Goal: Task Accomplishment & Management: Complete application form

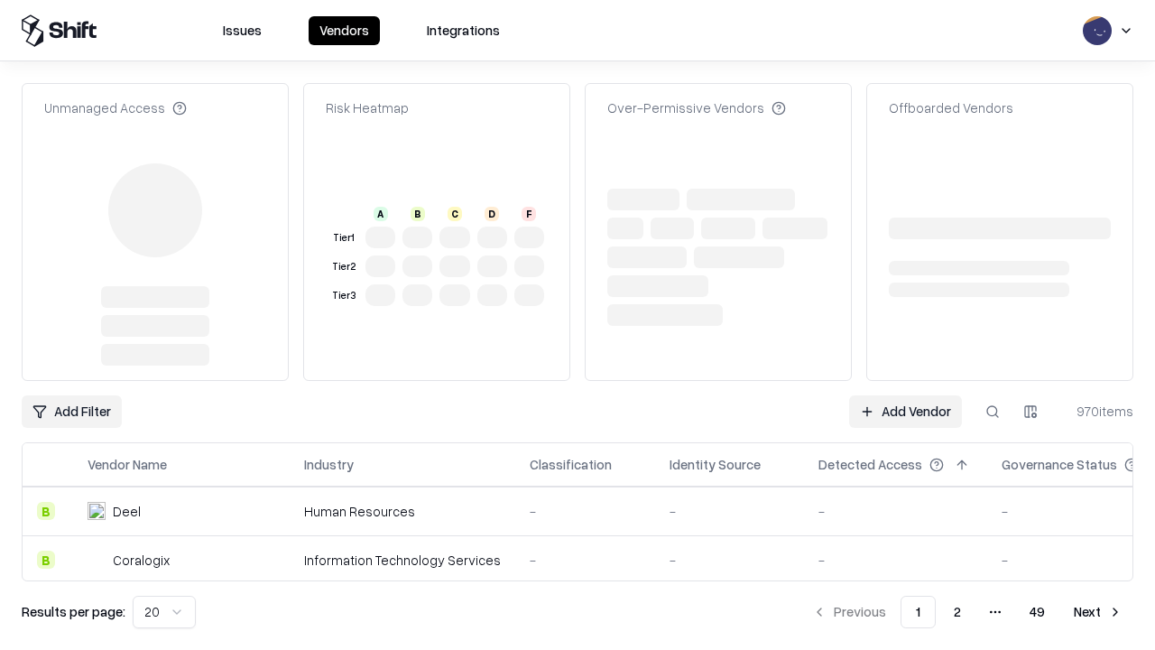
click at [905, 395] on link "Add Vendor" at bounding box center [905, 411] width 113 height 32
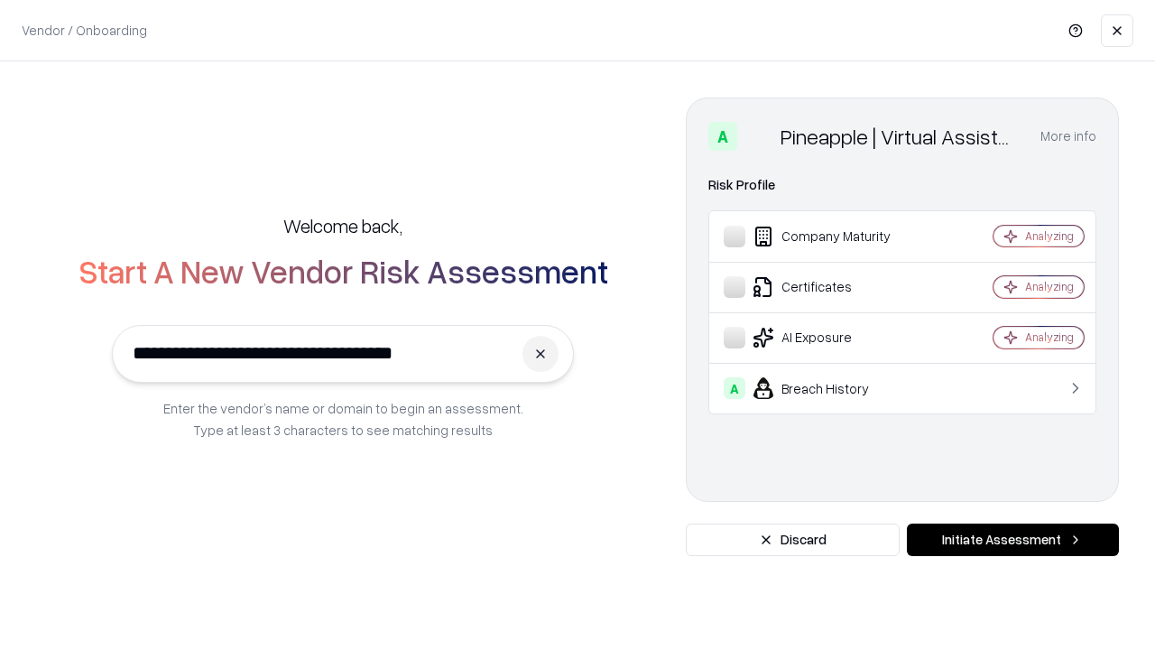
type input "**********"
click at [1013, 540] on button "Initiate Assessment" at bounding box center [1013, 540] width 212 height 32
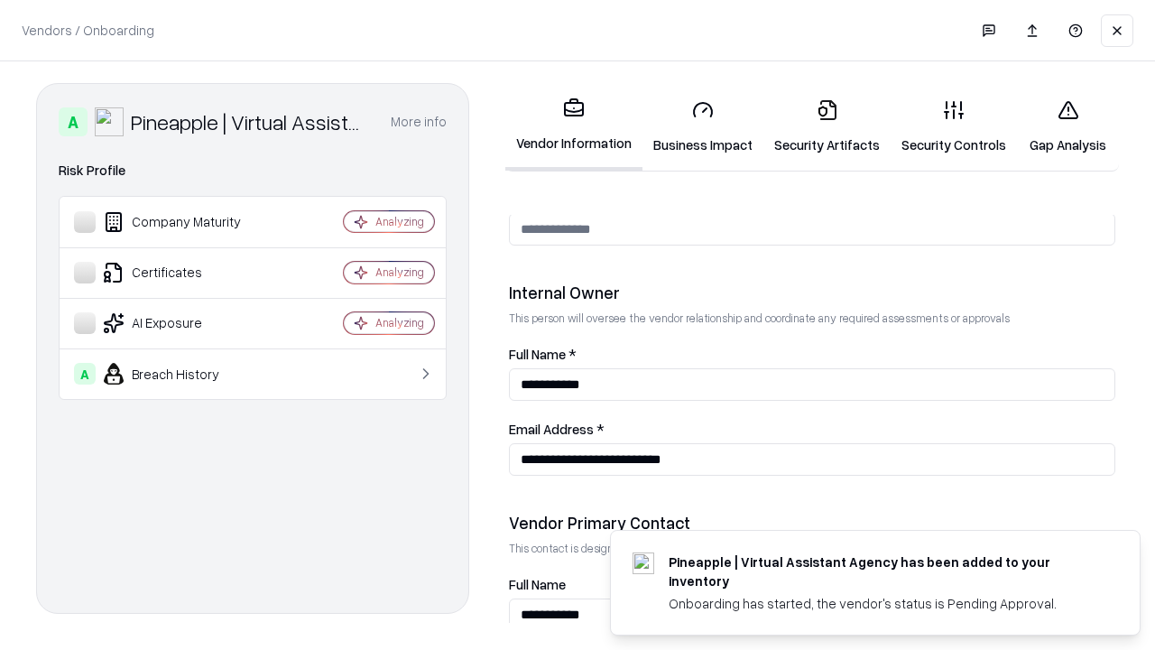
scroll to position [935, 0]
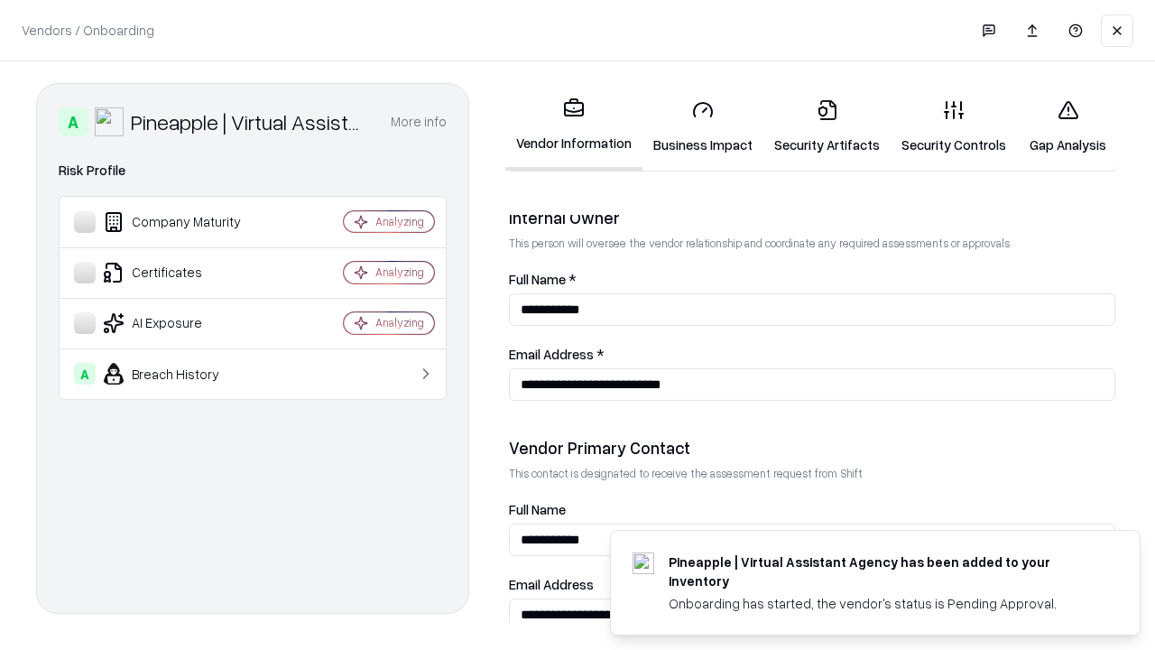
click at [827, 126] on link "Security Artifacts" at bounding box center [827, 127] width 127 height 84
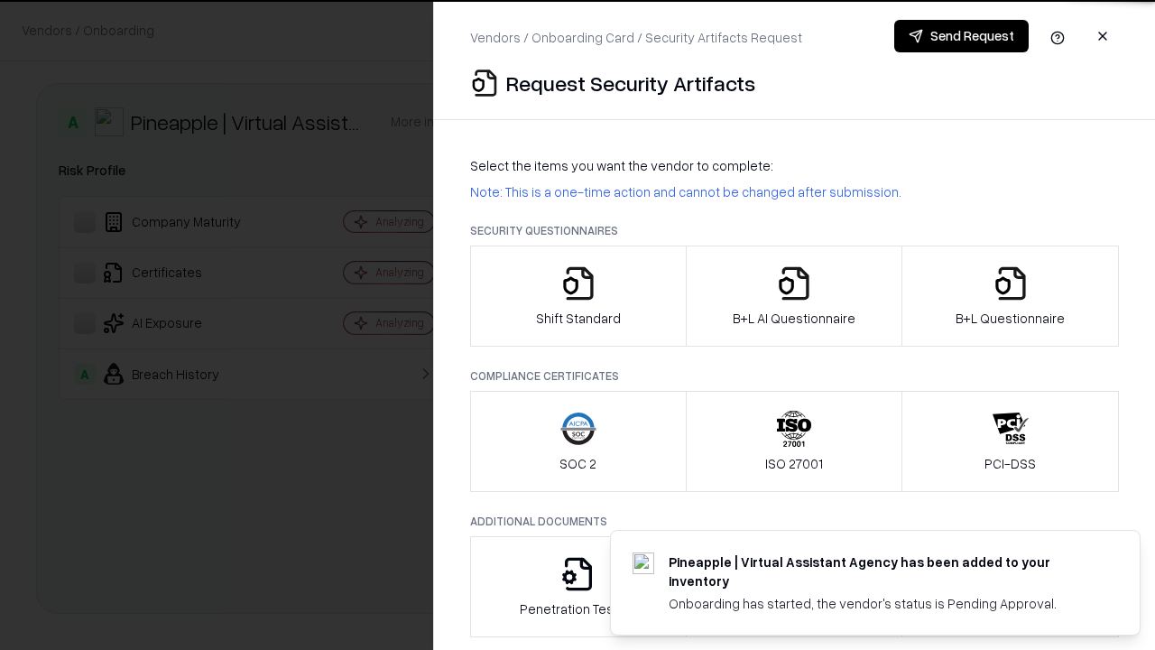
click at [1010, 296] on icon "button" at bounding box center [1011, 283] width 36 height 36
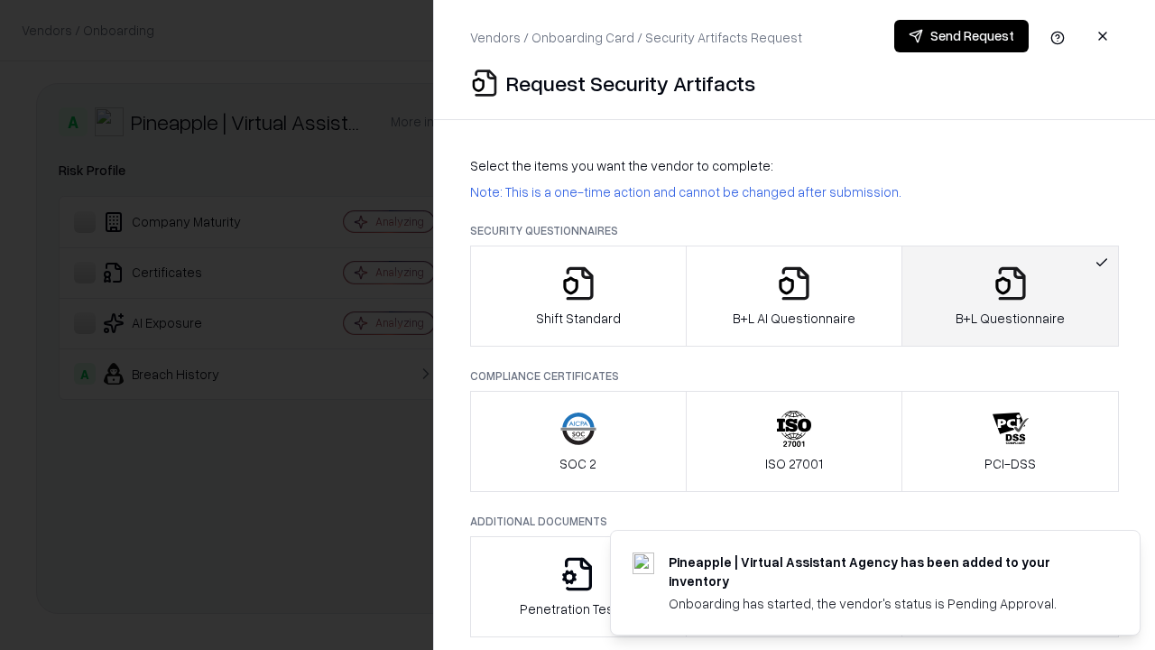
click at [793, 296] on icon "button" at bounding box center [794, 283] width 36 height 36
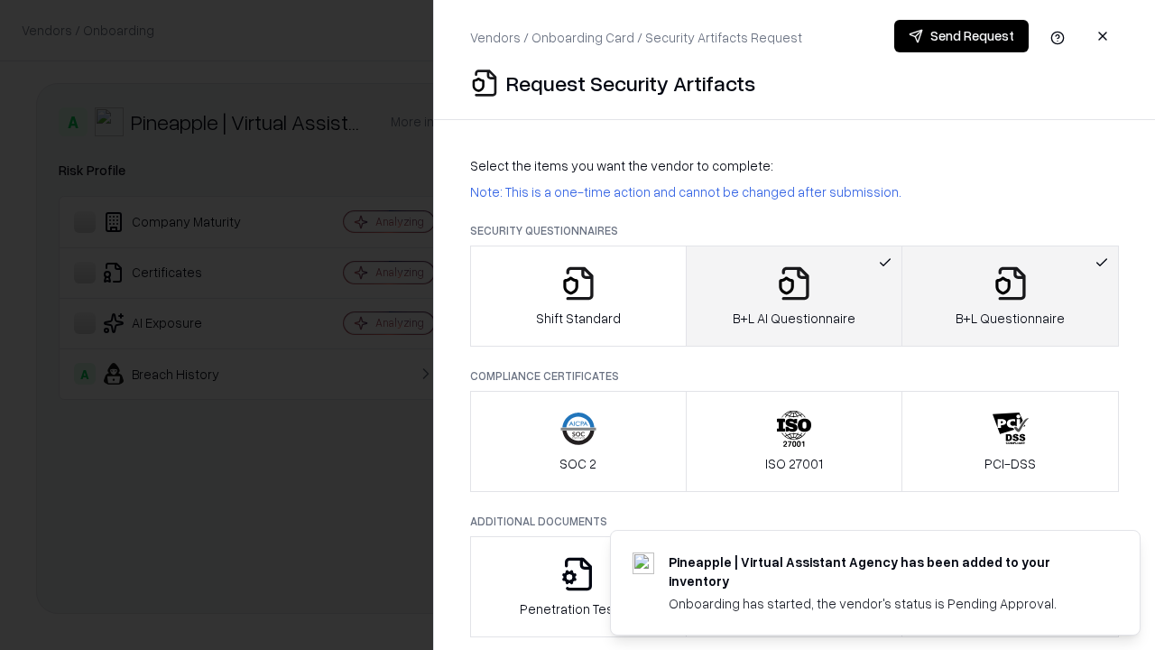
click at [961, 36] on button "Send Request" at bounding box center [962, 36] width 135 height 32
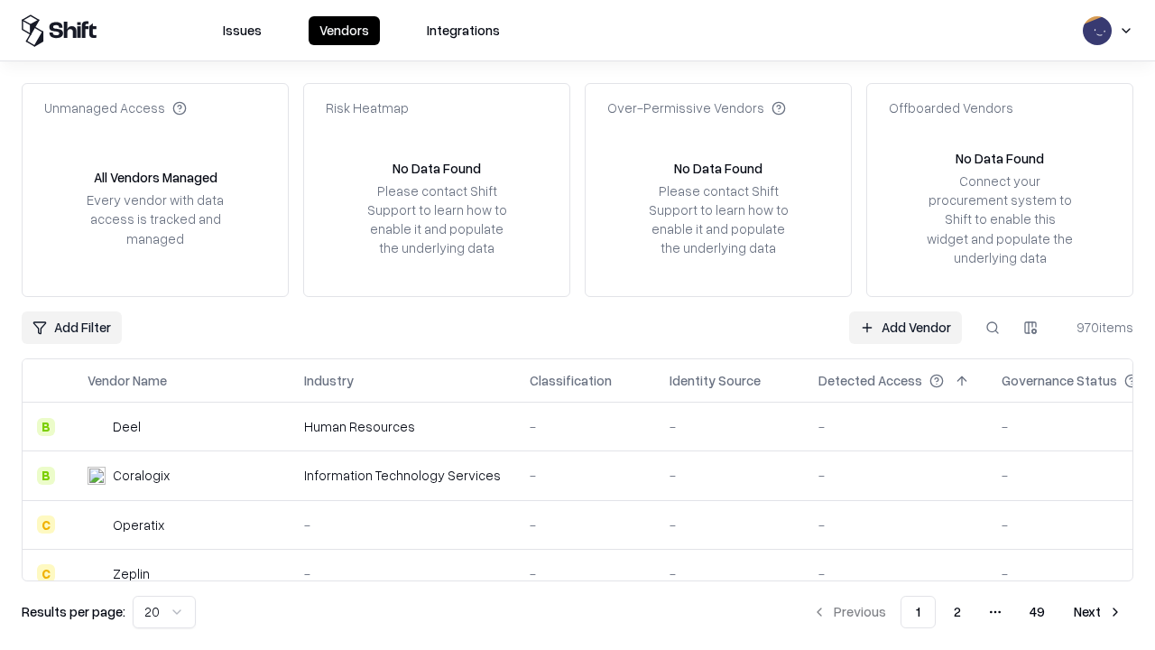
click at [993, 327] on button at bounding box center [993, 327] width 32 height 32
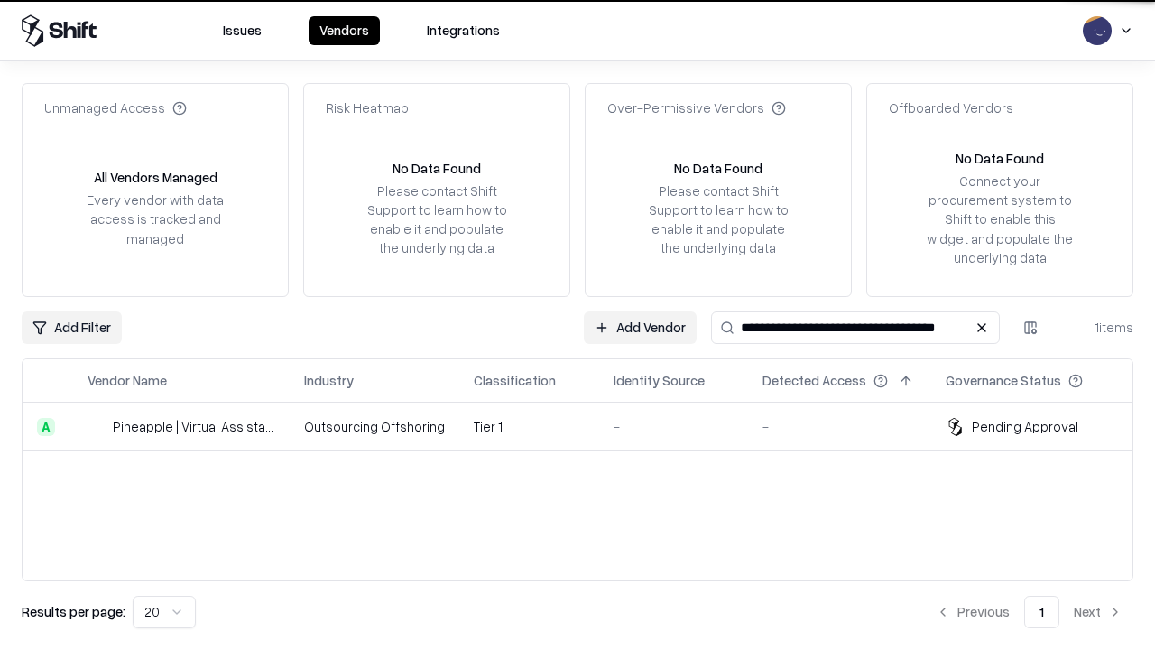
type input "**********"
click at [589, 426] on td "Tier 1" at bounding box center [529, 427] width 140 height 49
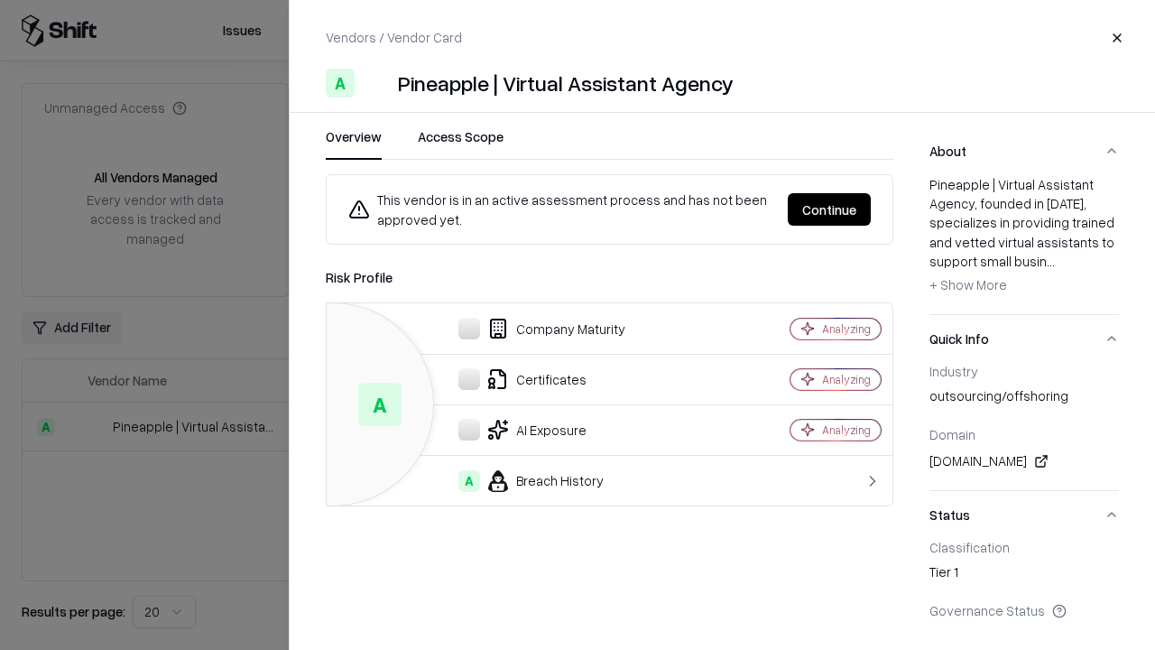
click at [830, 209] on button "Continue" at bounding box center [829, 209] width 83 height 32
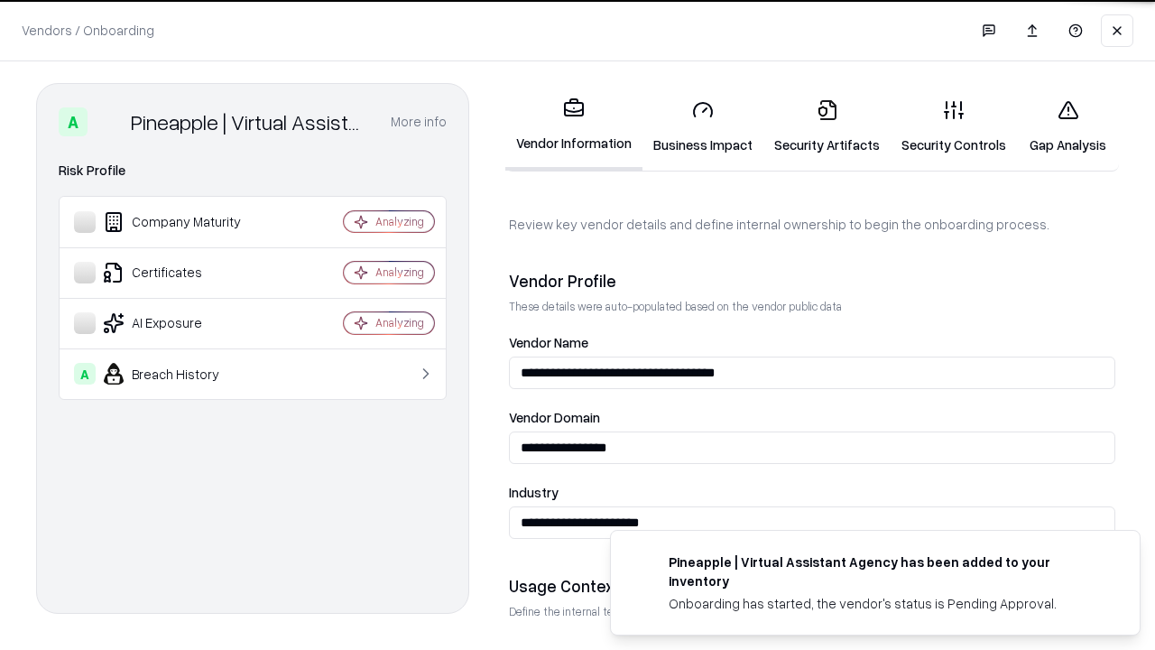
click at [827, 126] on link "Security Artifacts" at bounding box center [827, 127] width 127 height 84
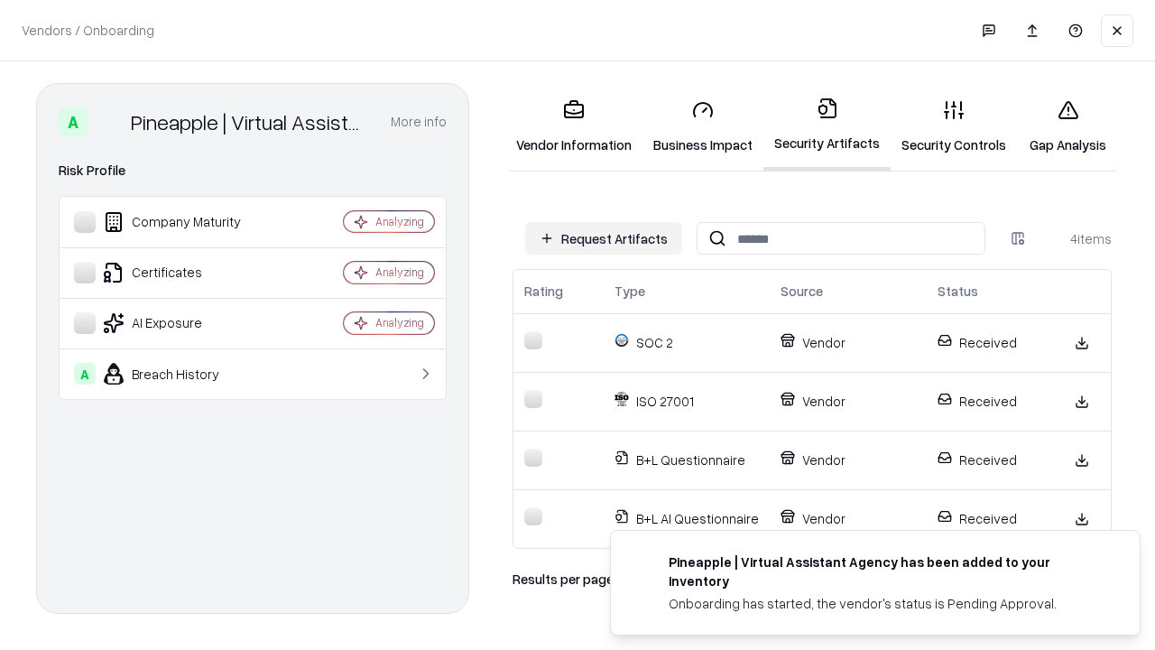
click at [1068, 126] on link "Gap Analysis" at bounding box center [1068, 127] width 102 height 84
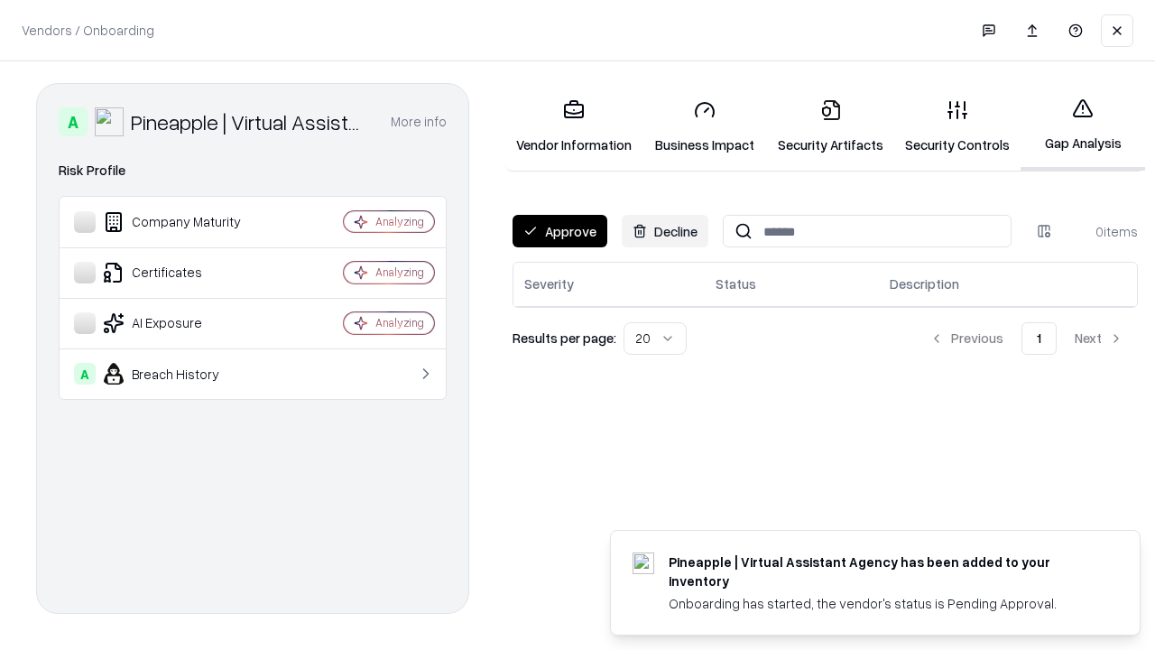
click at [560, 231] on button "Approve" at bounding box center [560, 231] width 95 height 32
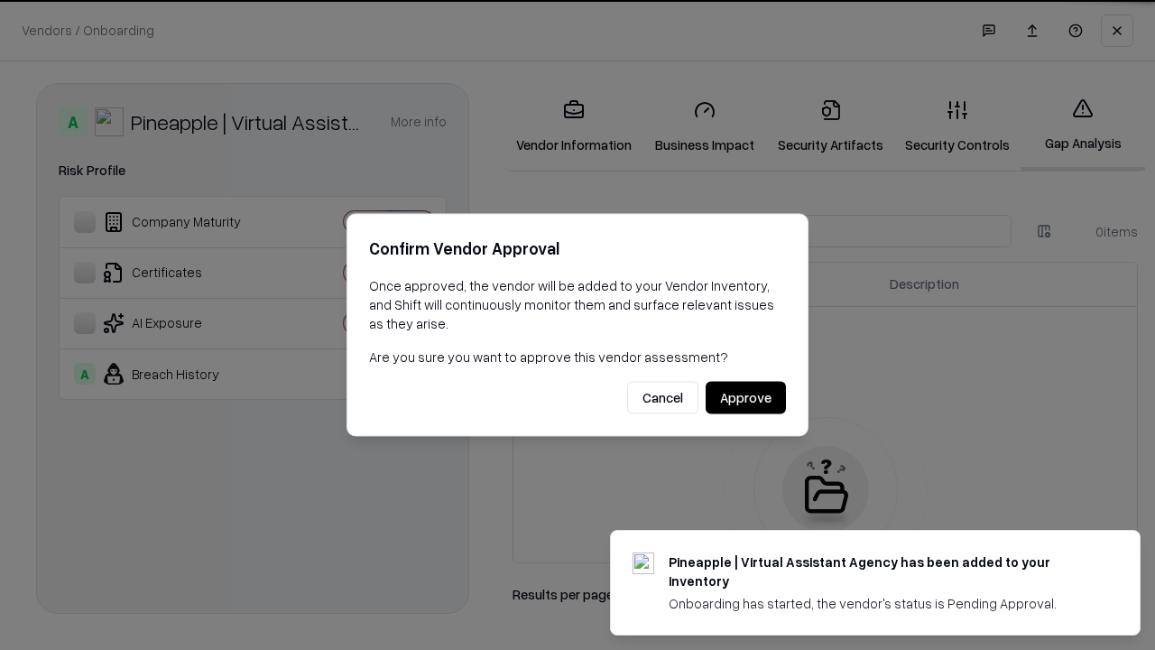
click at [746, 397] on button "Approve" at bounding box center [746, 398] width 80 height 32
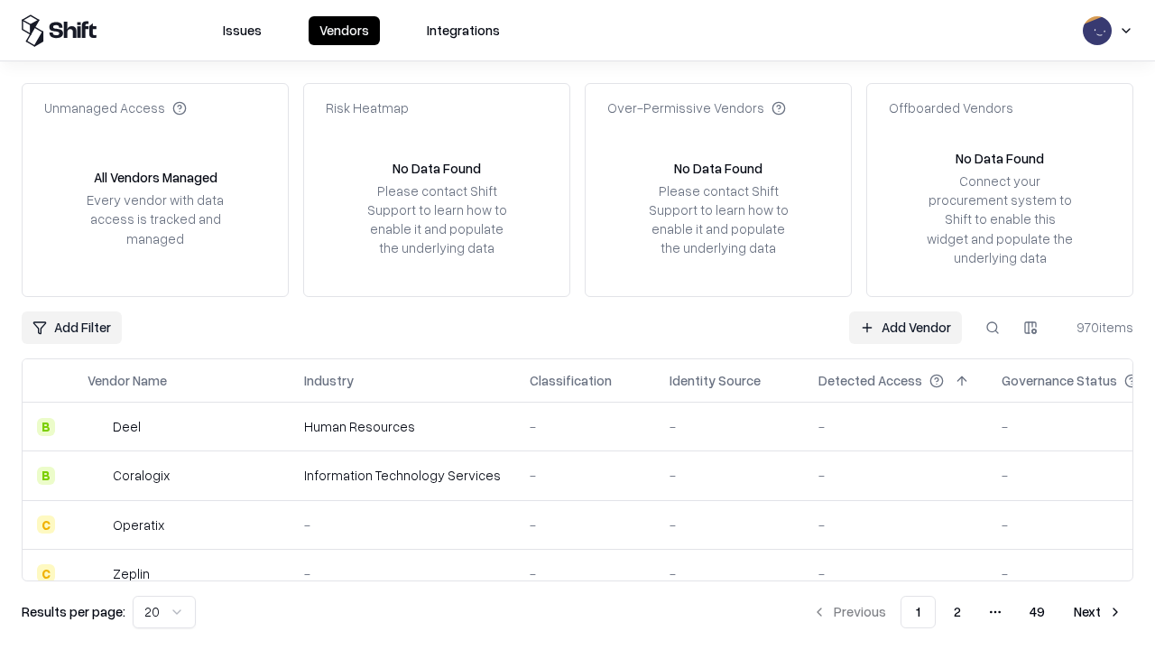
type input "**********"
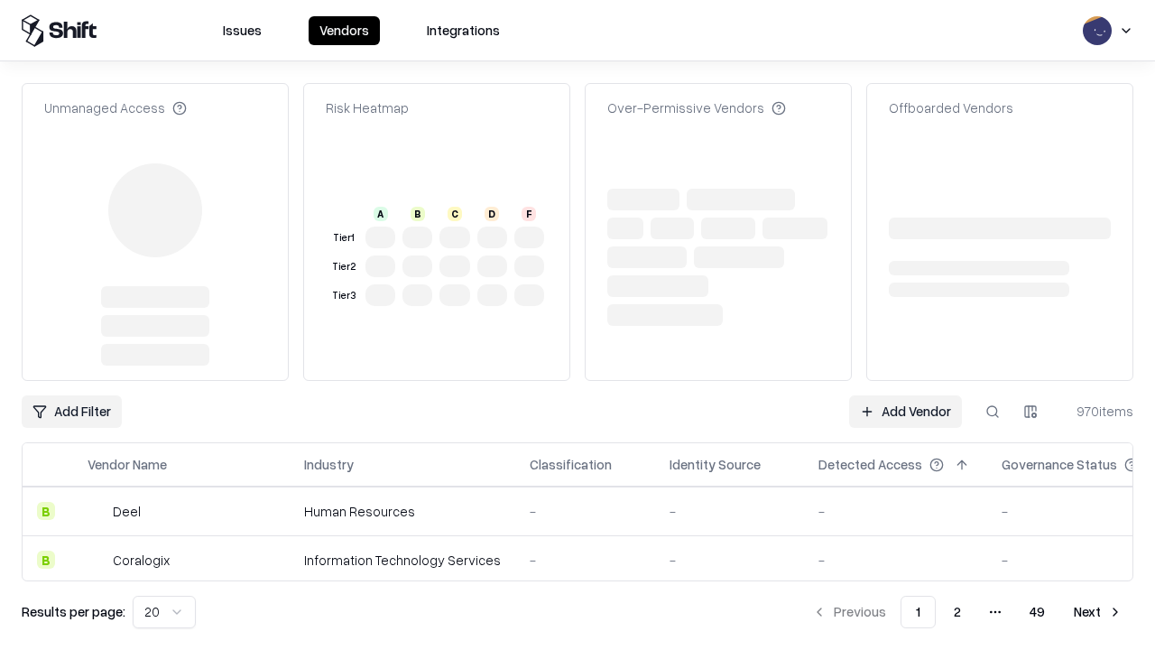
click at [905, 412] on link "Add Vendor" at bounding box center [905, 411] width 113 height 32
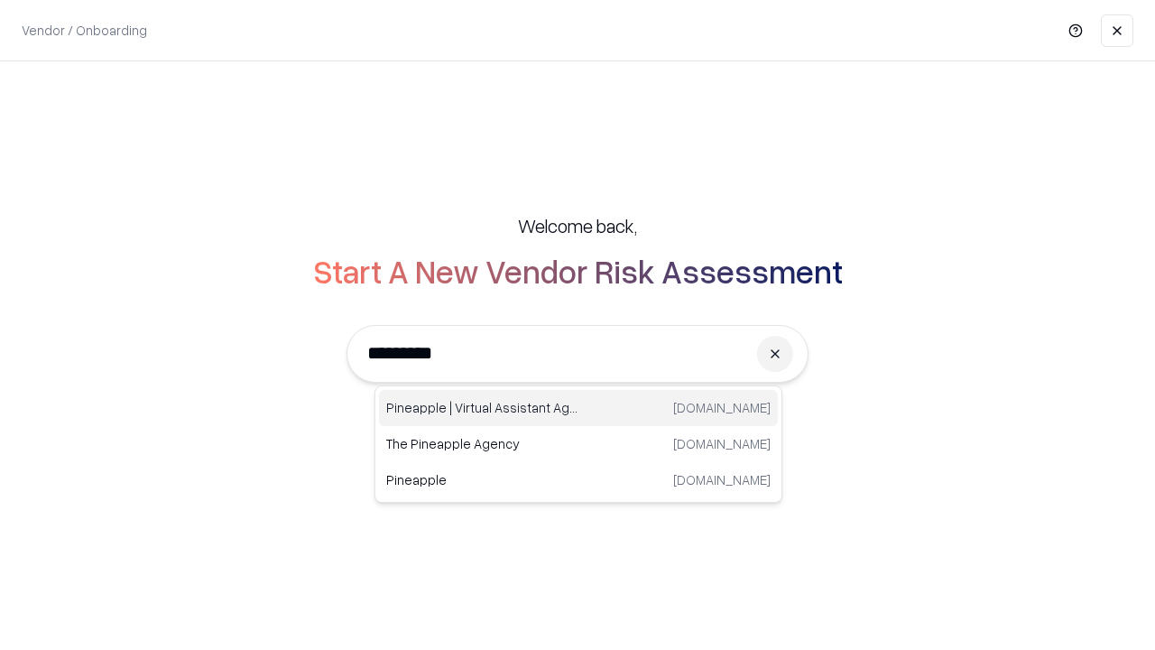
click at [579, 408] on div "Pineapple | Virtual Assistant Agency trypineapple.com" at bounding box center [578, 408] width 399 height 36
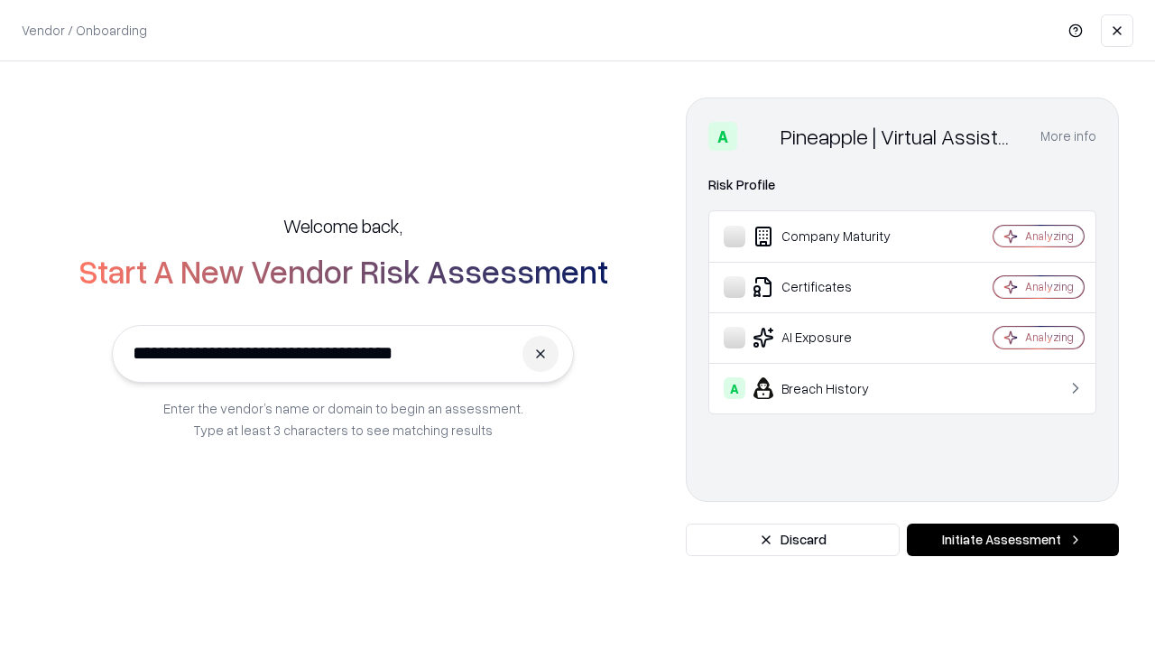
type input "**********"
click at [1013, 540] on button "Initiate Assessment" at bounding box center [1013, 540] width 212 height 32
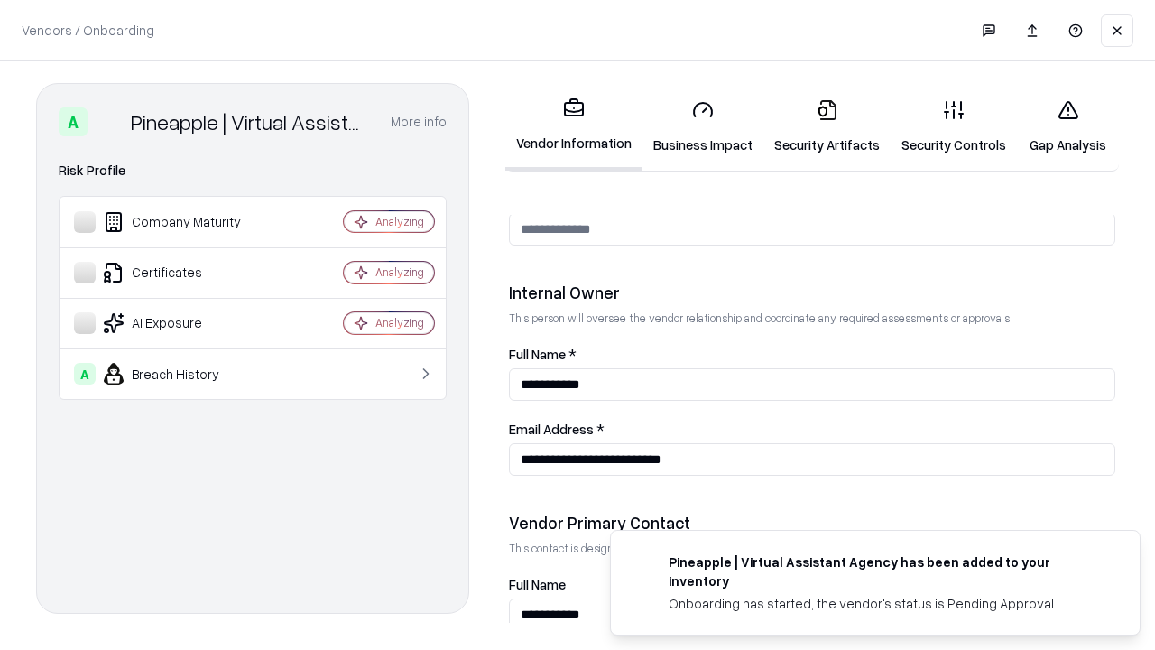
scroll to position [935, 0]
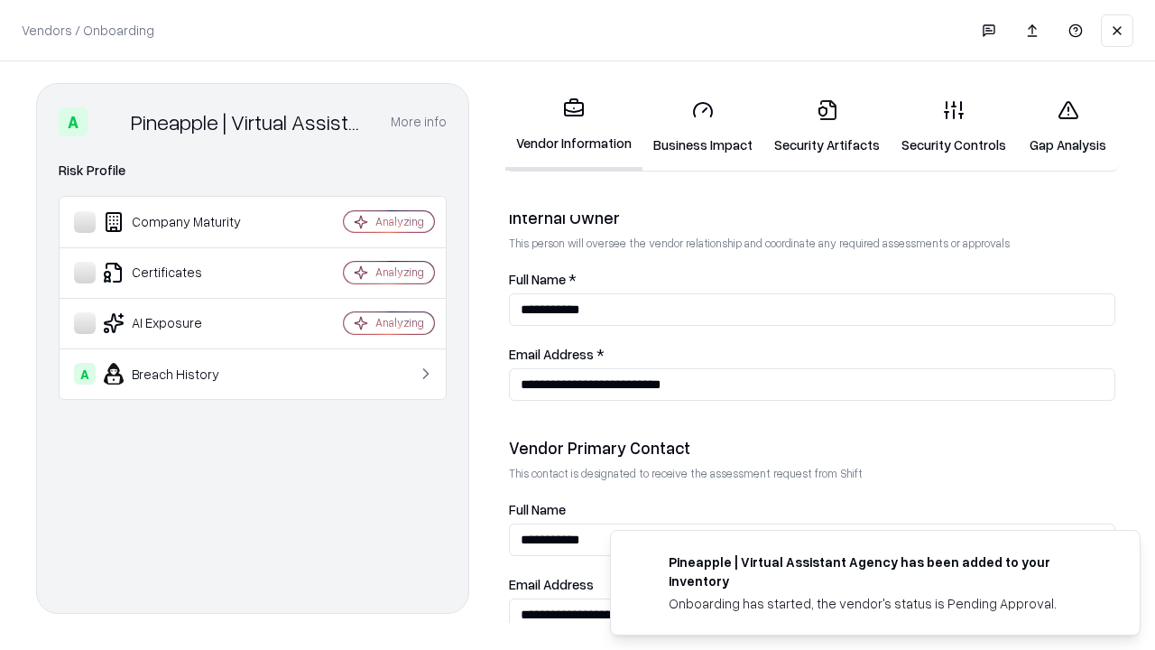
click at [1068, 126] on link "Gap Analysis" at bounding box center [1068, 127] width 102 height 84
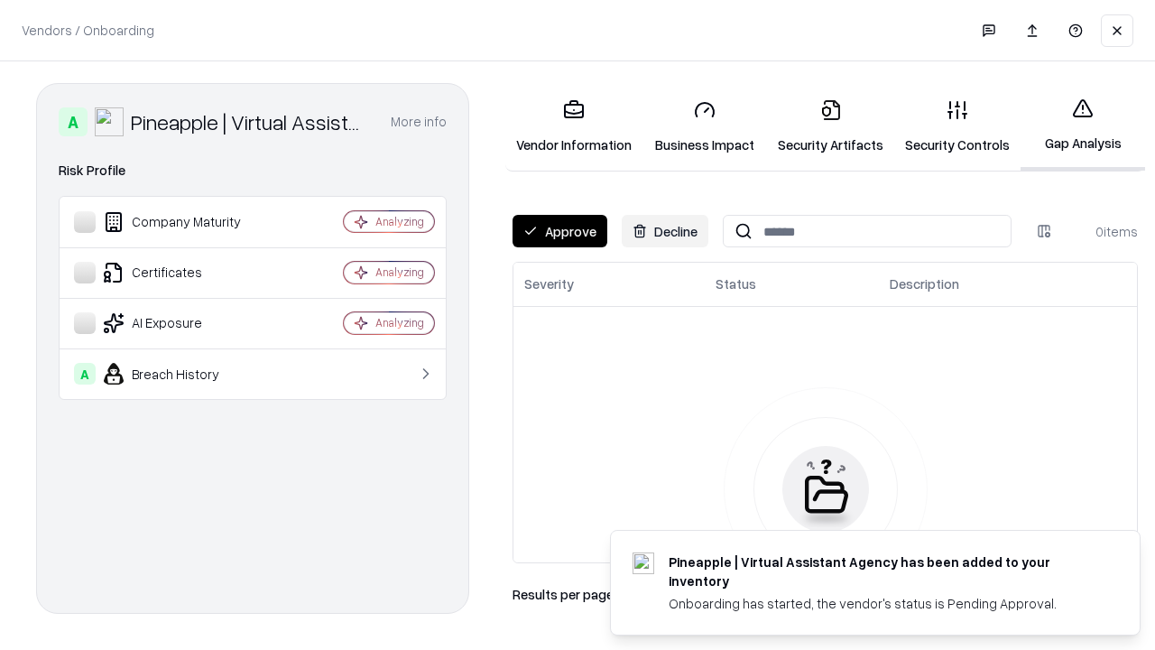
click at [560, 231] on button "Approve" at bounding box center [560, 231] width 95 height 32
